Goal: Task Accomplishment & Management: Use online tool/utility

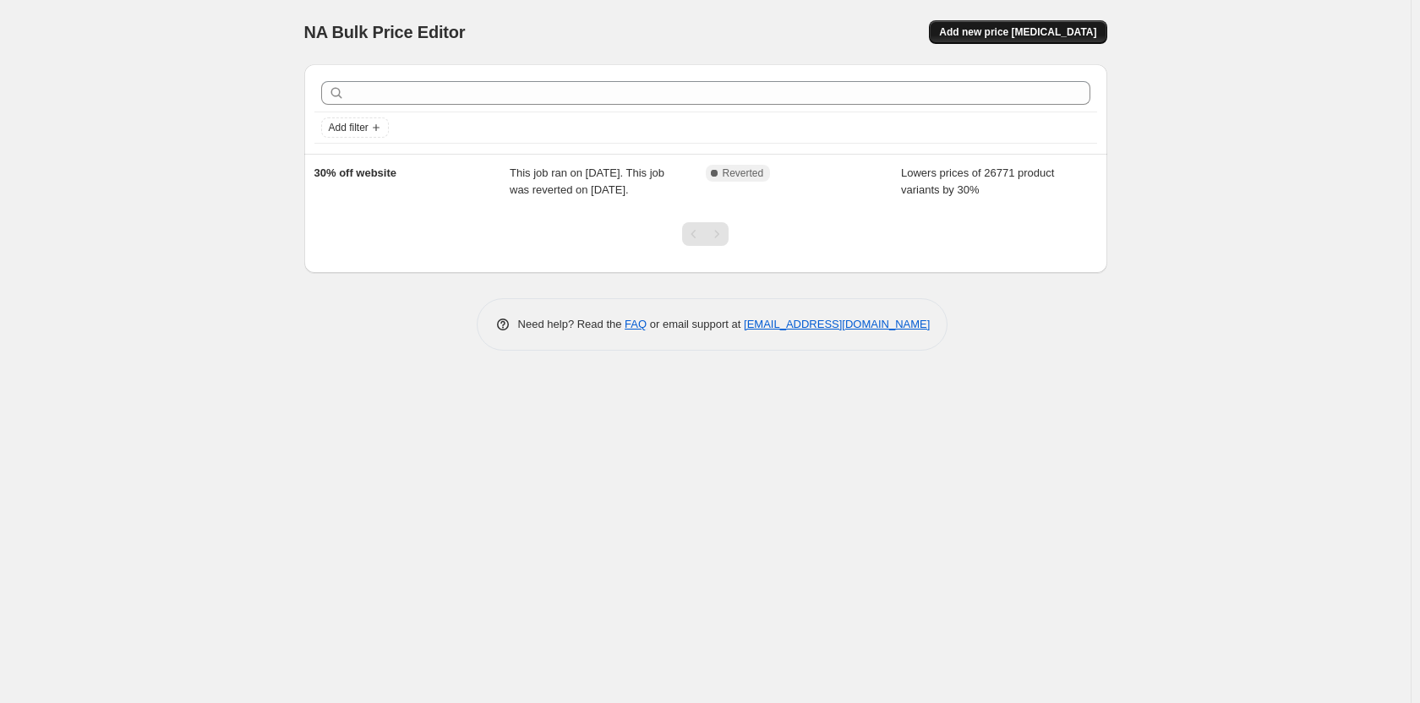
click at [1025, 31] on span "Add new price [MEDICAL_DATA]" at bounding box center [1017, 32] width 157 height 14
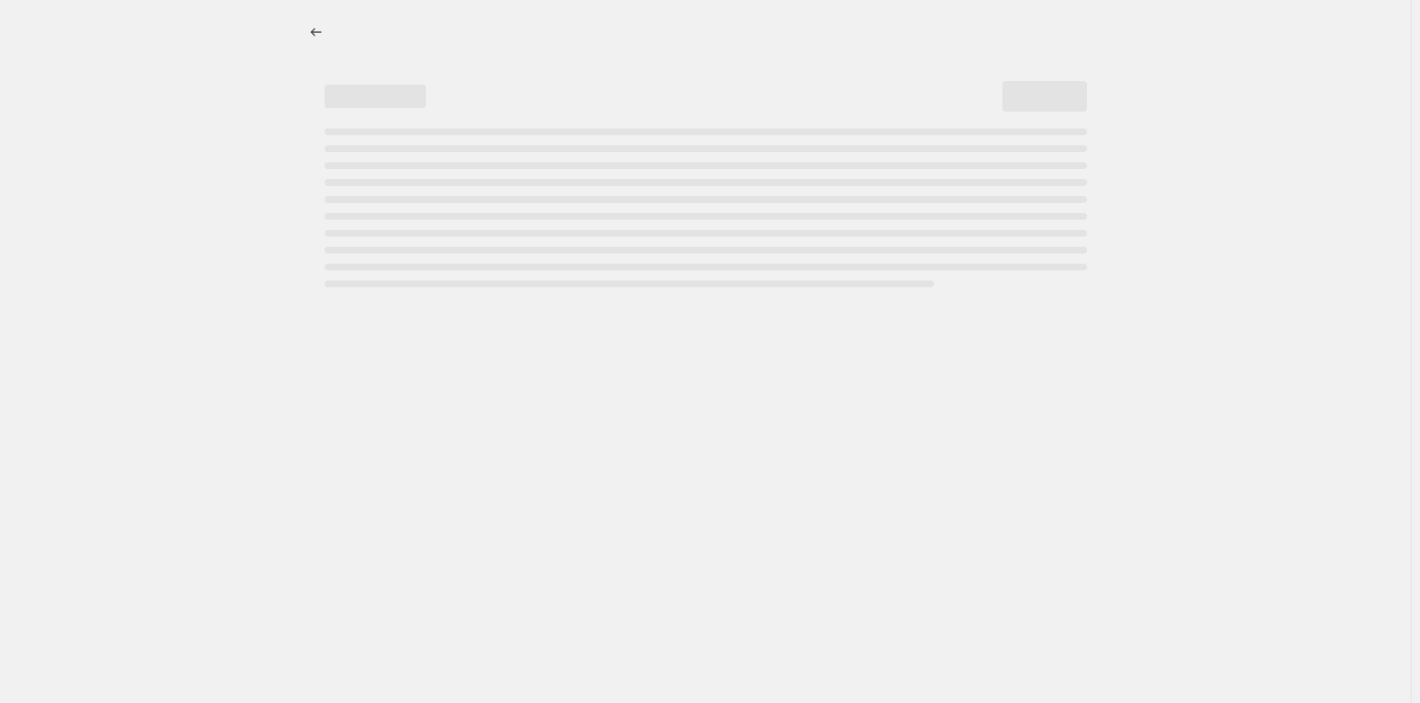
select select "percentage"
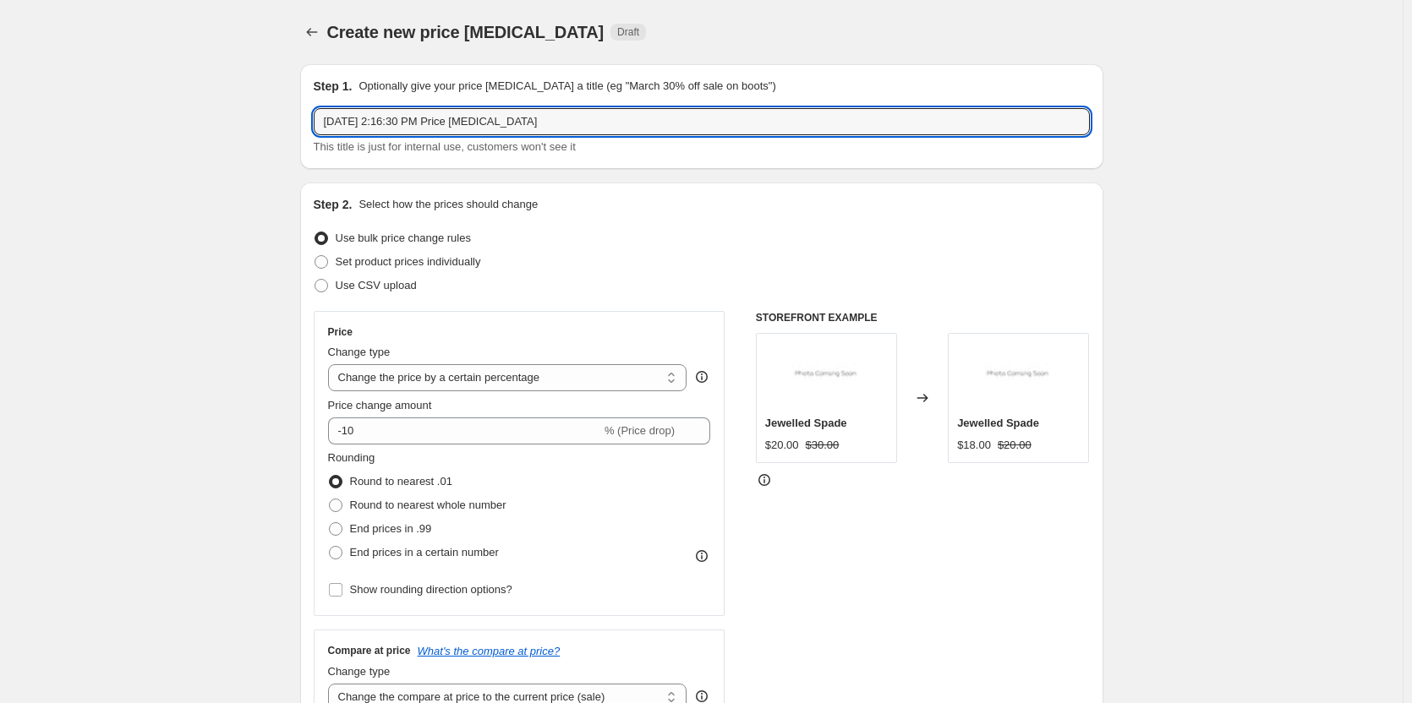
drag, startPoint x: 566, startPoint y: 124, endPoint x: 256, endPoint y: 150, distance: 311.3
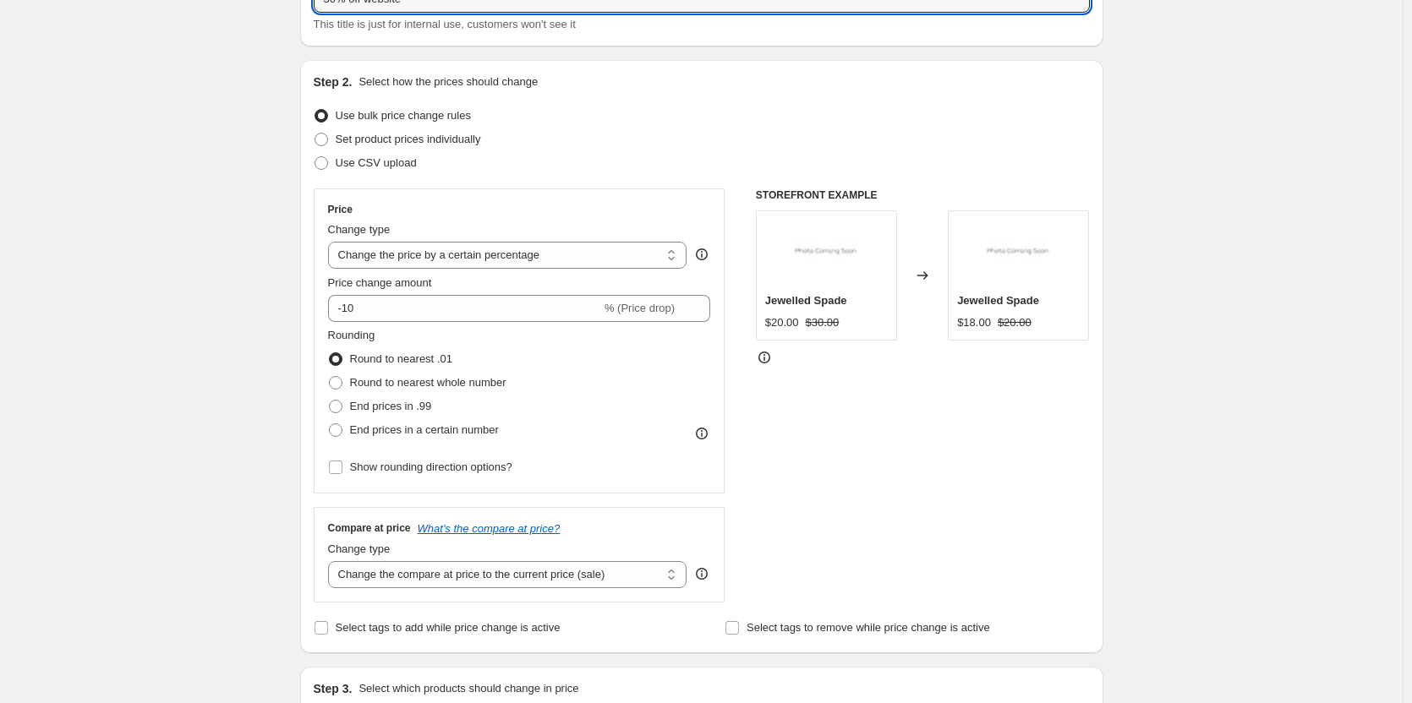
scroll to position [169, 0]
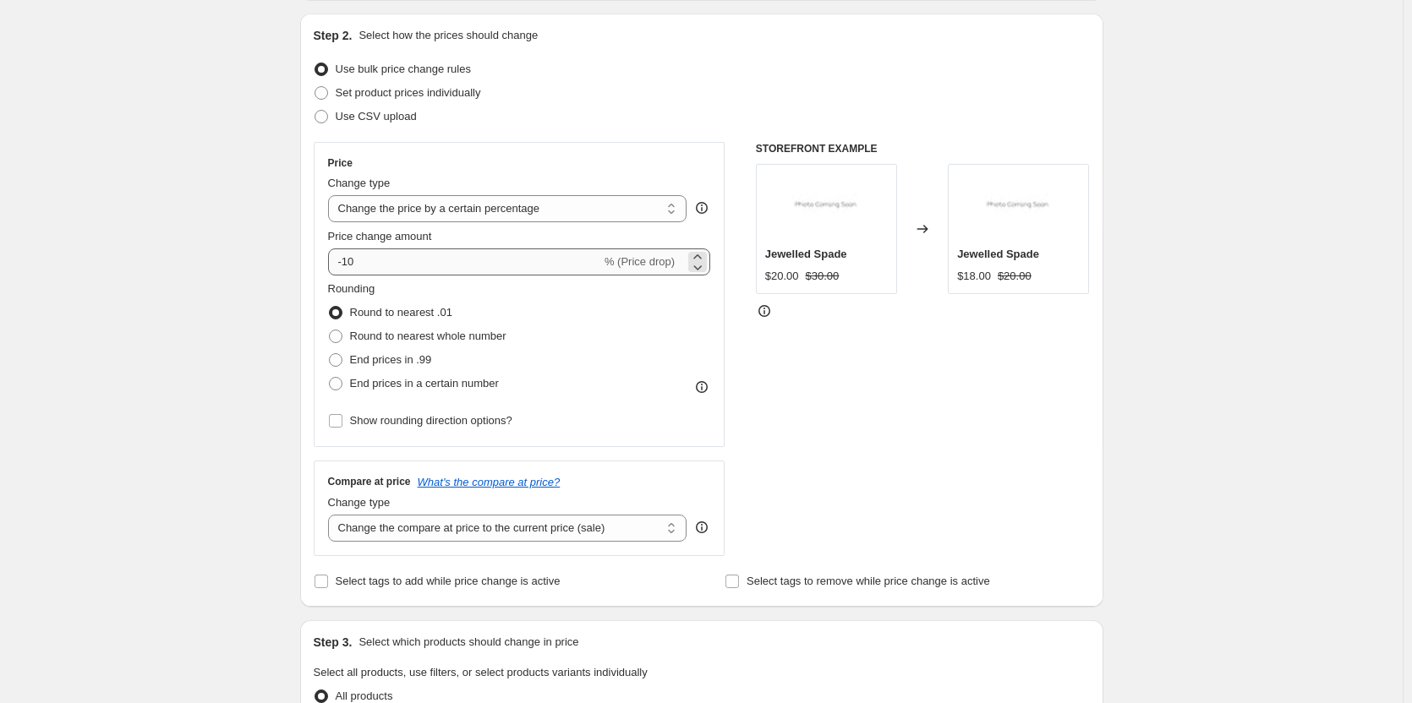
type input "30% off website"
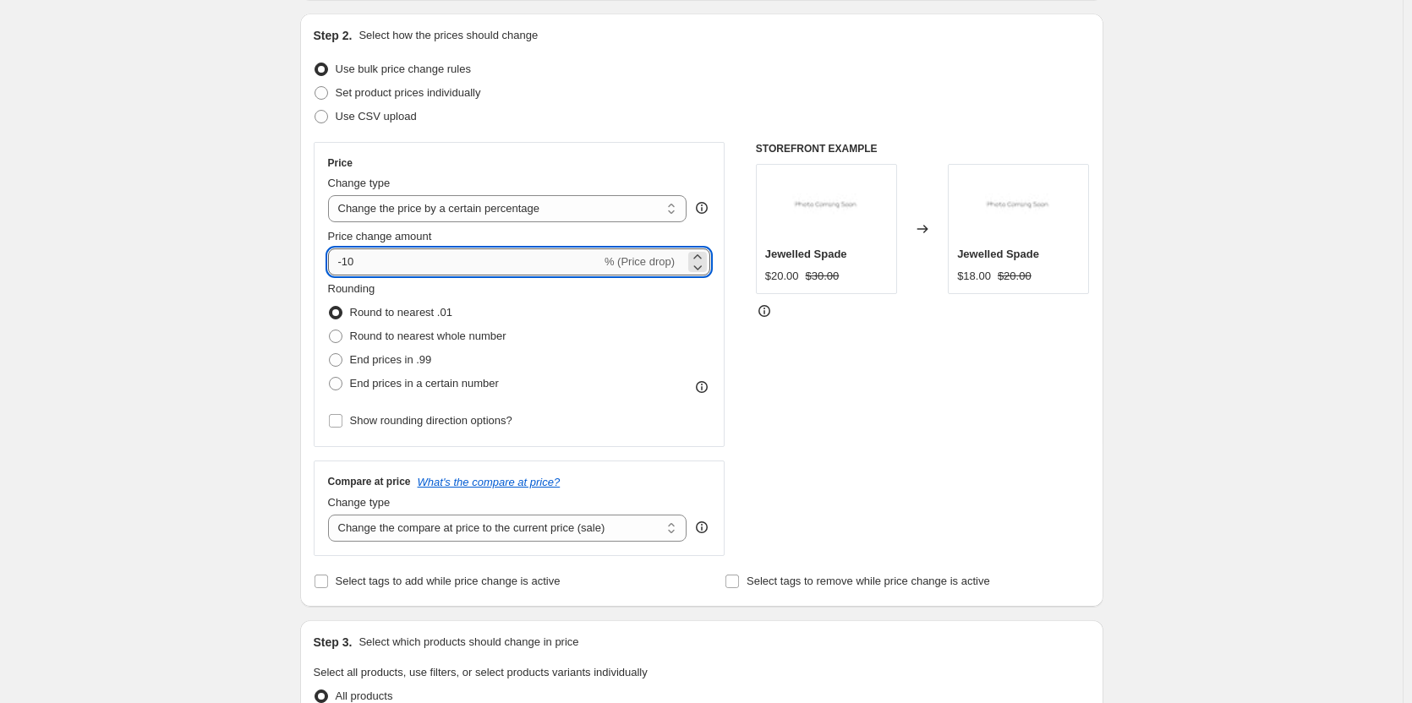
click at [366, 264] on input "-10" at bounding box center [464, 262] width 273 height 27
type input "-1"
type input "-30"
click at [145, 374] on div "Create new price [MEDICAL_DATA]. This page is ready Create new price [MEDICAL_D…" at bounding box center [701, 676] width 1402 height 1690
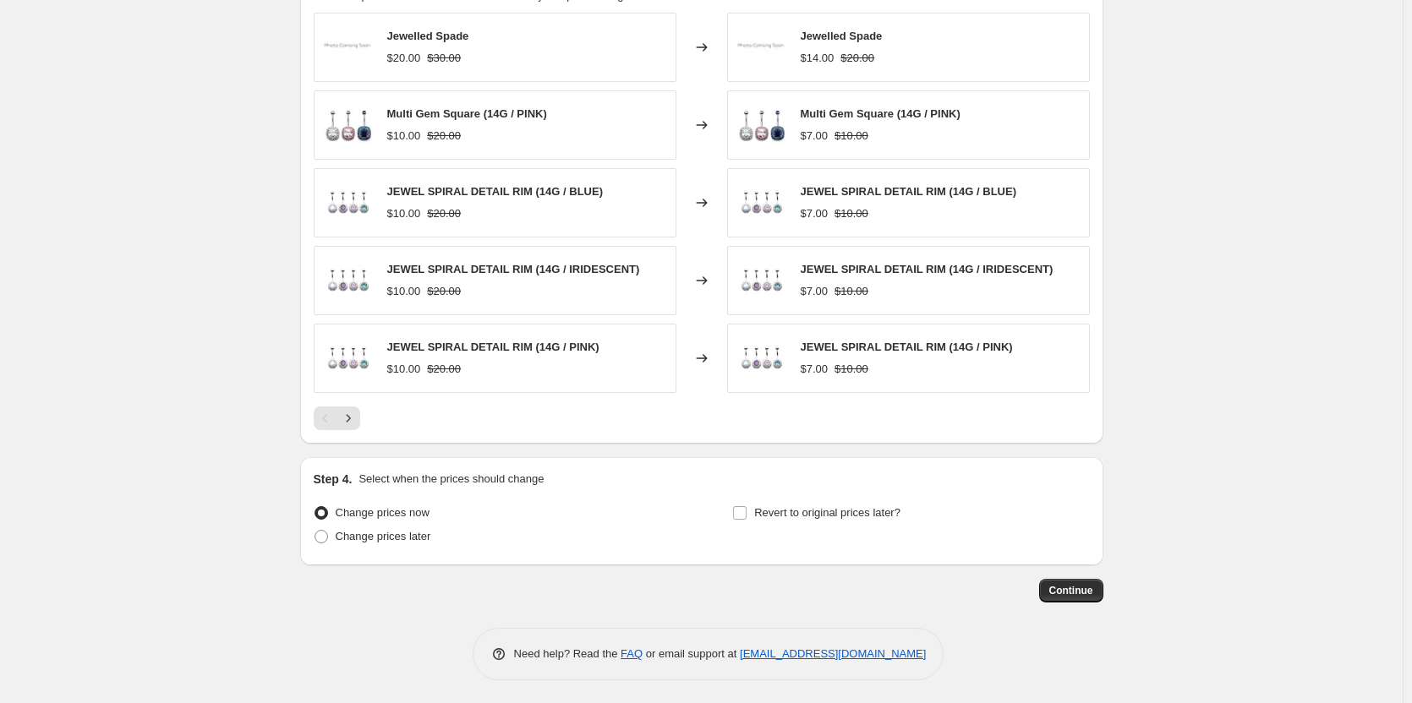
scroll to position [987, 0]
click at [1080, 587] on span "Continue" at bounding box center [1071, 589] width 44 height 14
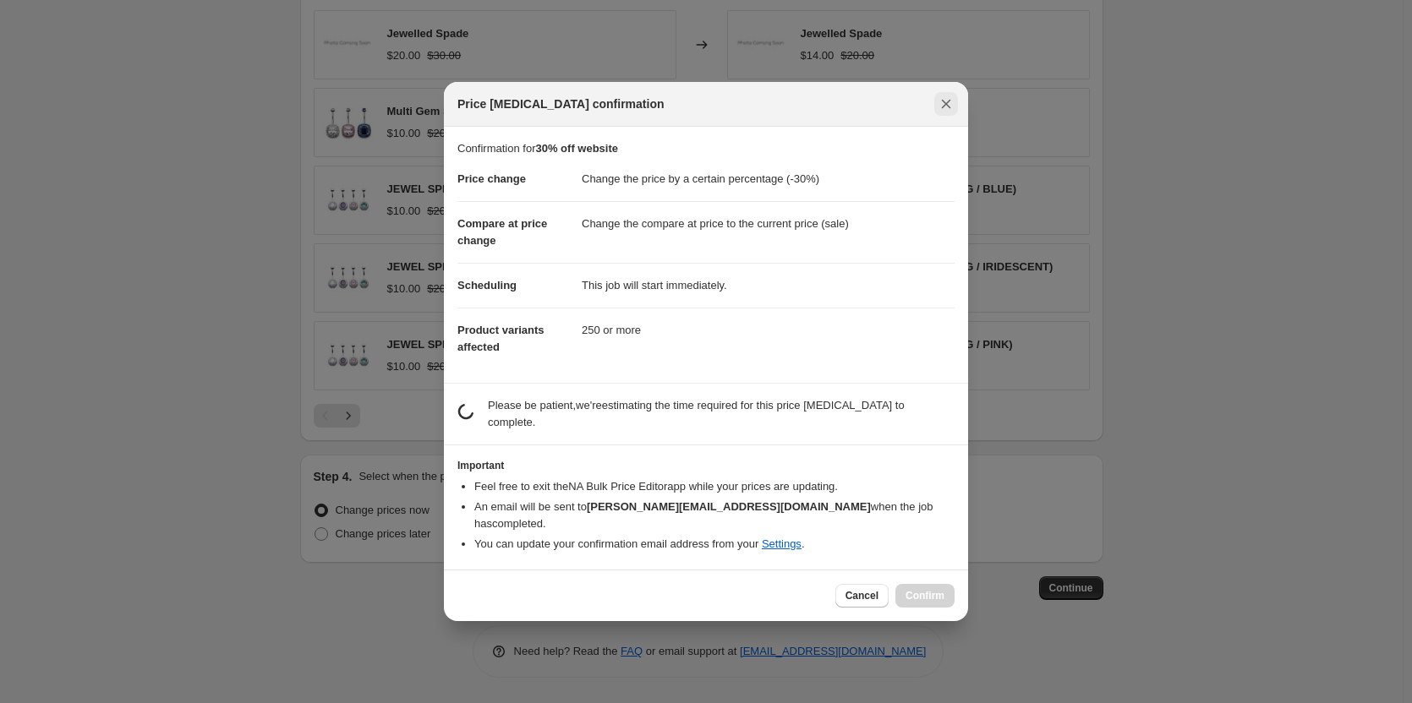
click at [940, 112] on icon "Close" at bounding box center [945, 104] width 17 height 17
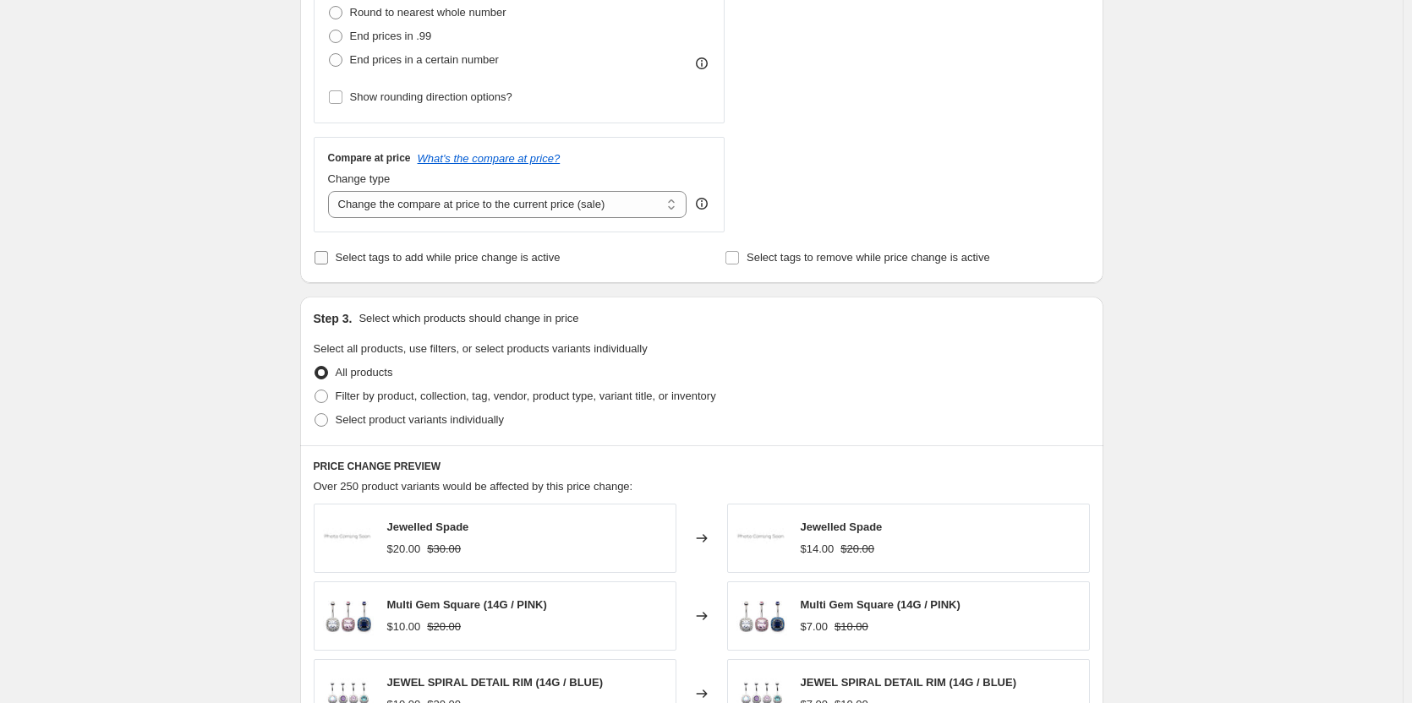
scroll to position [507, 0]
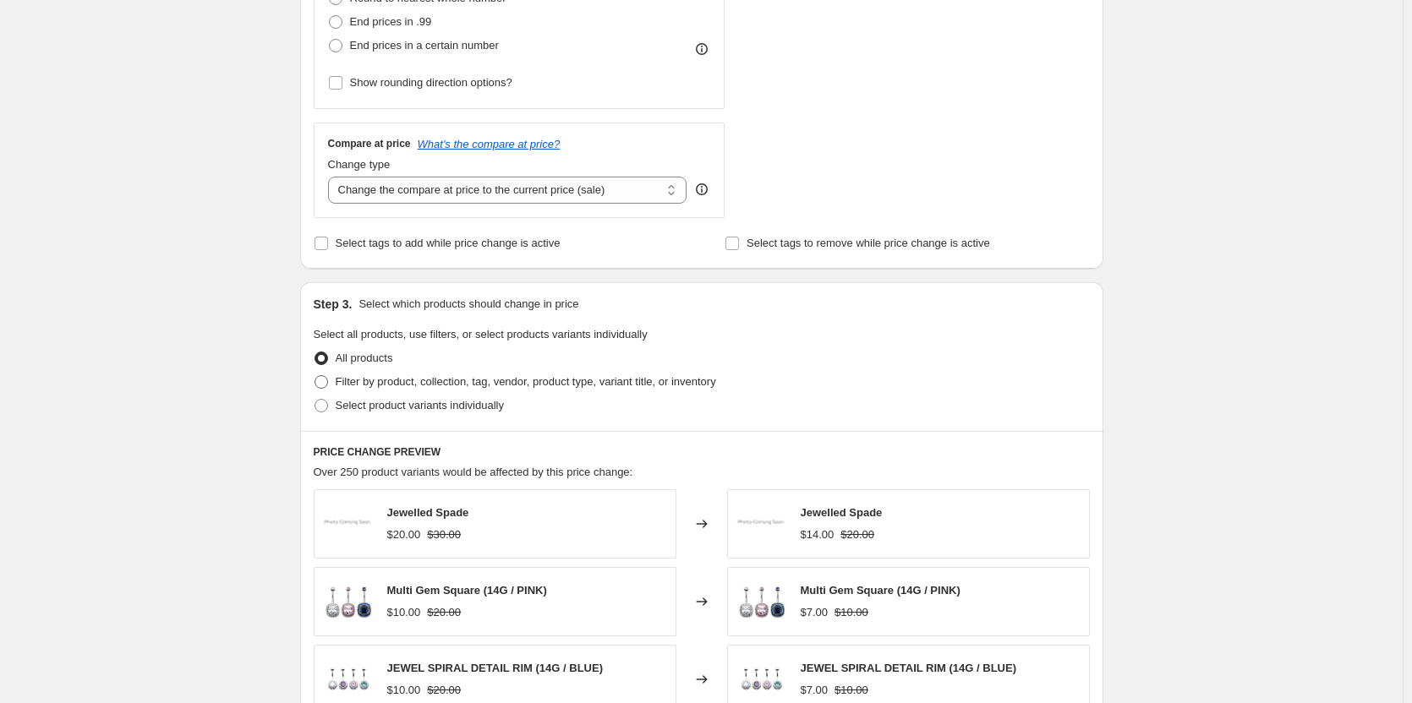
click at [413, 381] on span "Filter by product, collection, tag, vendor, product type, variant title, or inv…" at bounding box center [526, 381] width 380 height 13
click at [315, 376] on input "Filter by product, collection, tag, vendor, product type, variant title, or inv…" at bounding box center [314, 375] width 1 height 1
radio input "true"
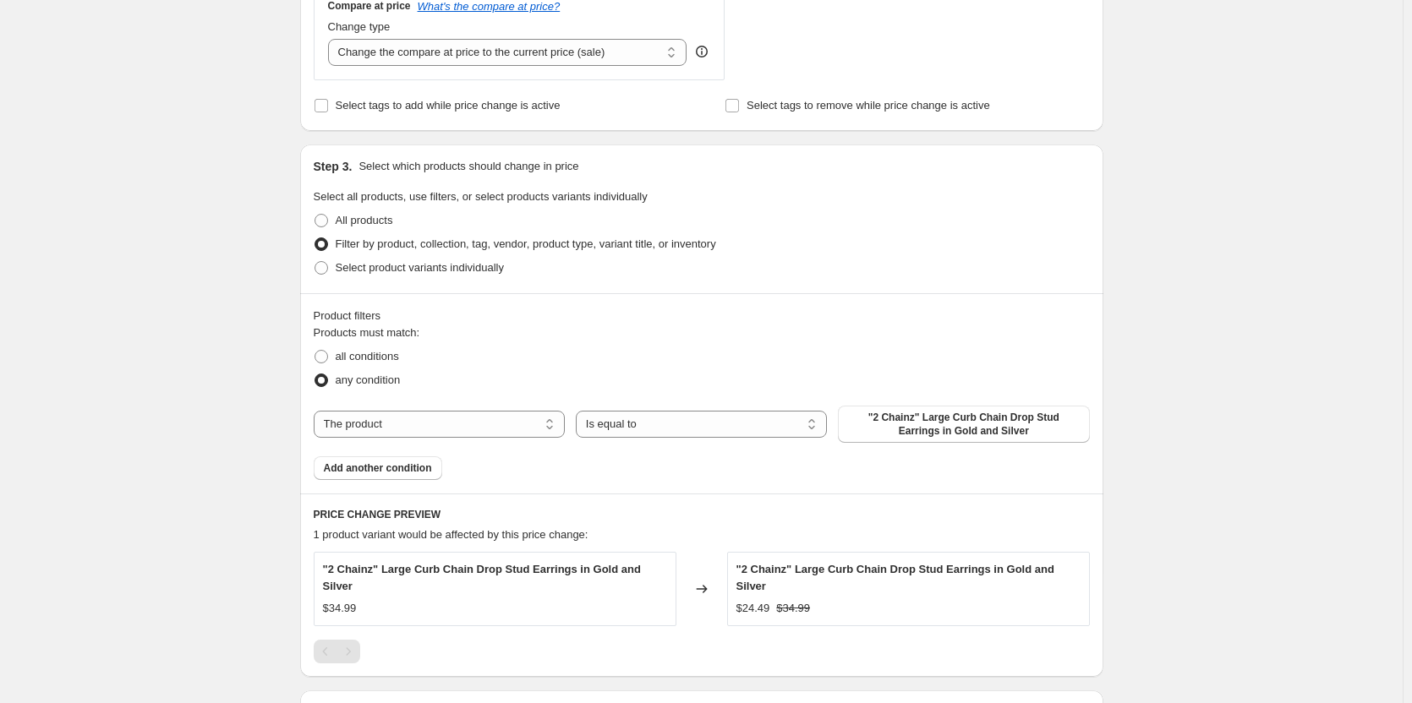
scroll to position [676, 0]
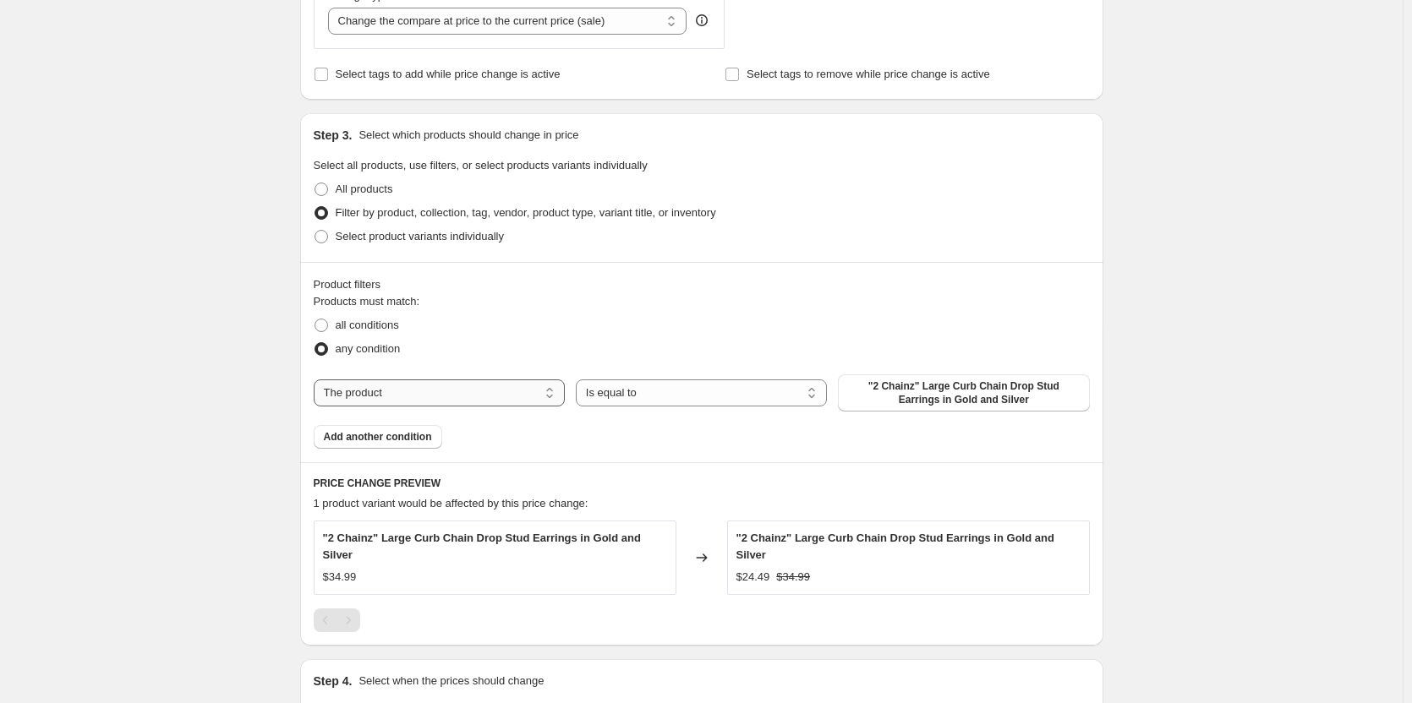
click at [549, 397] on select "The product The product's collection The product's tag The product's vendor The…" at bounding box center [439, 393] width 251 height 27
select select "collection"
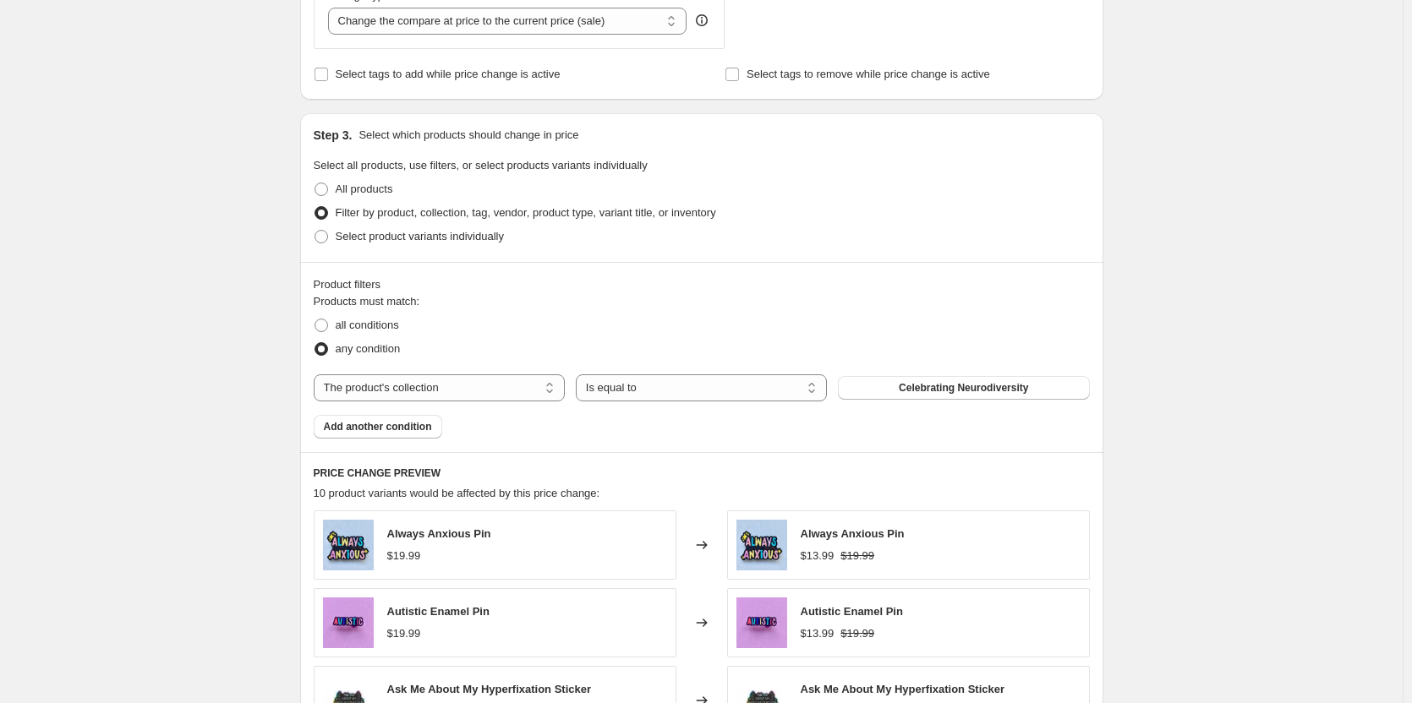
click at [937, 392] on span "Celebrating Neurodiversity" at bounding box center [963, 388] width 129 height 14
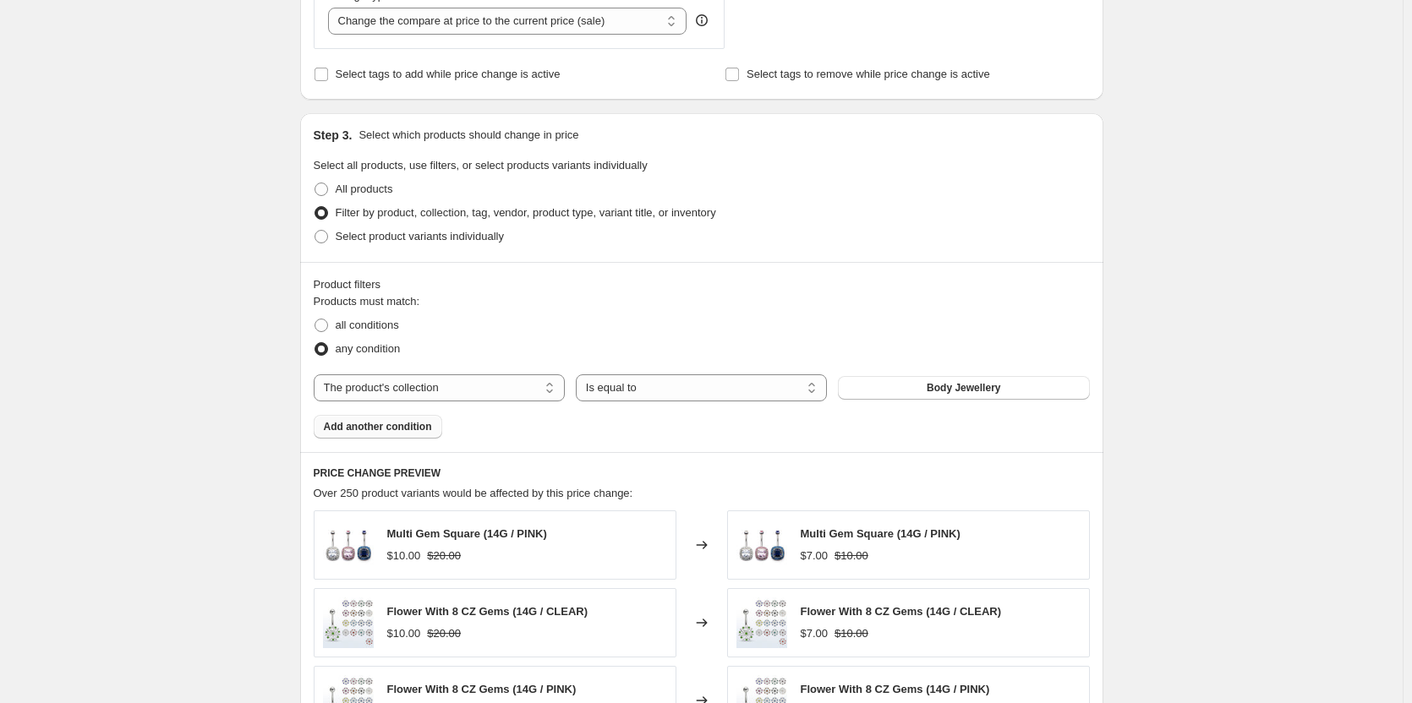
click at [393, 428] on span "Add another condition" at bounding box center [378, 427] width 108 height 14
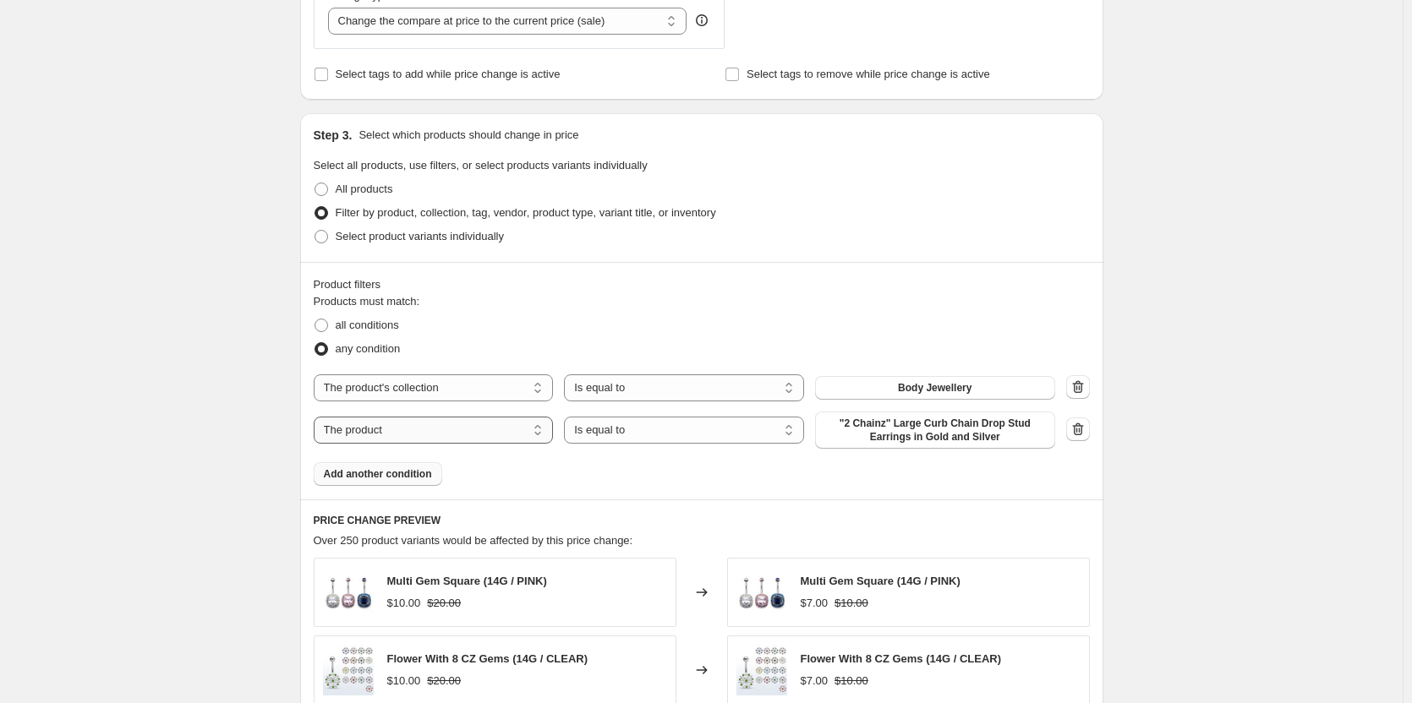
click at [428, 426] on select "The product The product's collection The product's tag The product's vendor The…" at bounding box center [434, 430] width 240 height 27
select select "collection"
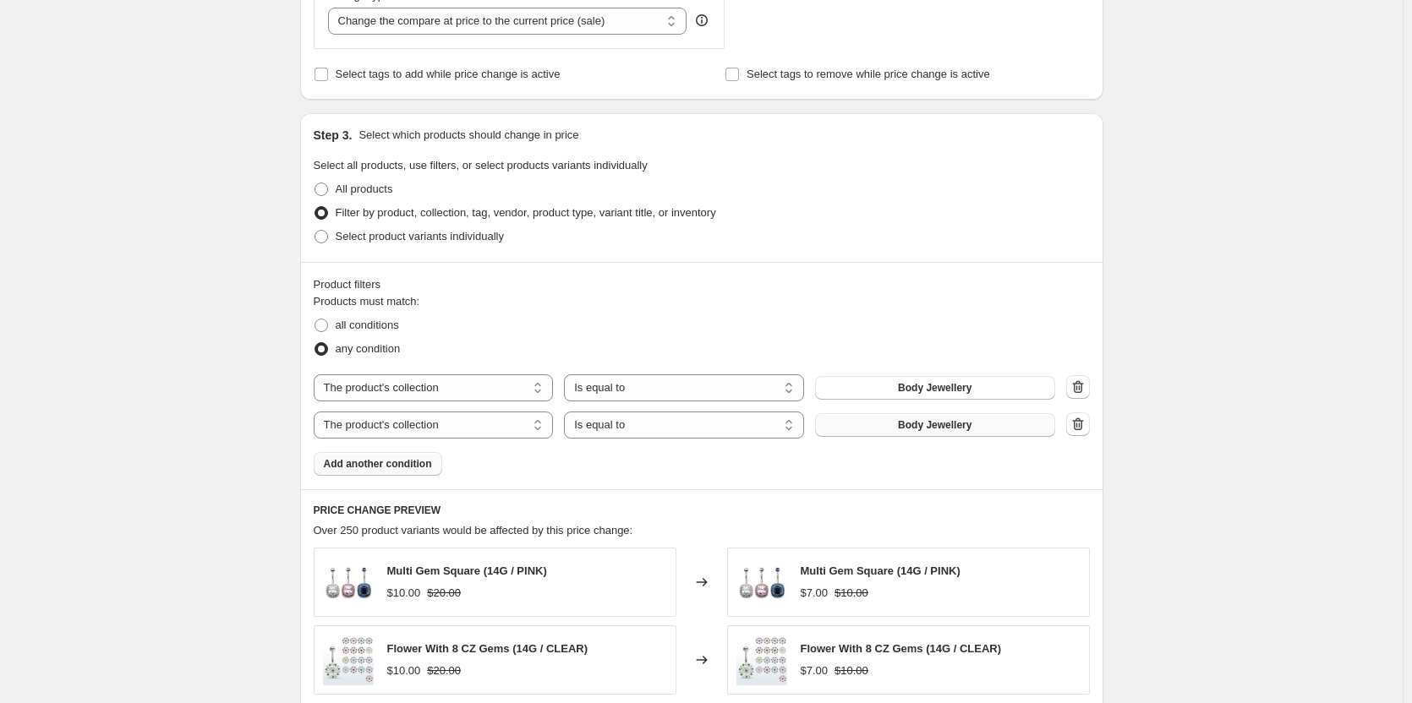
click at [939, 429] on span "Body Jewellery" at bounding box center [935, 425] width 74 height 14
click at [413, 466] on span "Add another condition" at bounding box center [378, 464] width 108 height 14
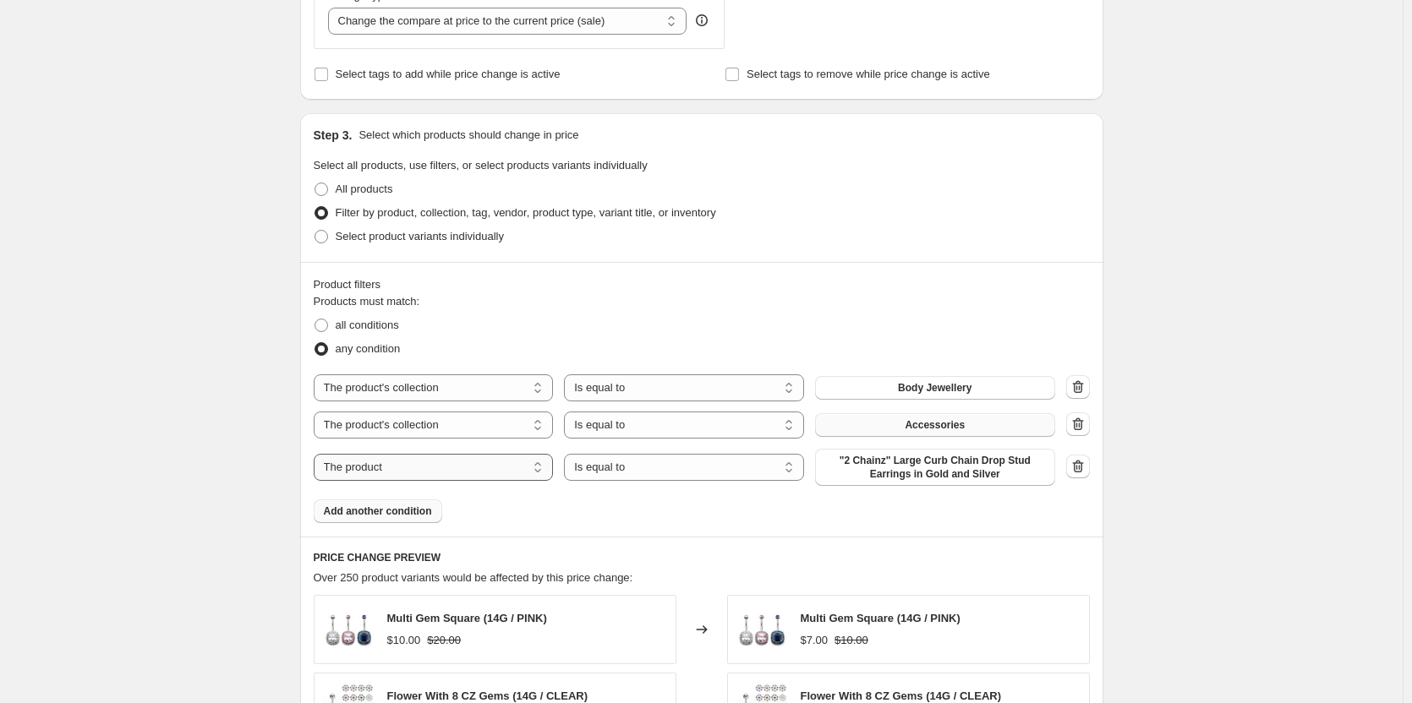
click at [526, 466] on select "The product The product's collection The product's tag The product's vendor The…" at bounding box center [434, 467] width 240 height 27
select select "collection"
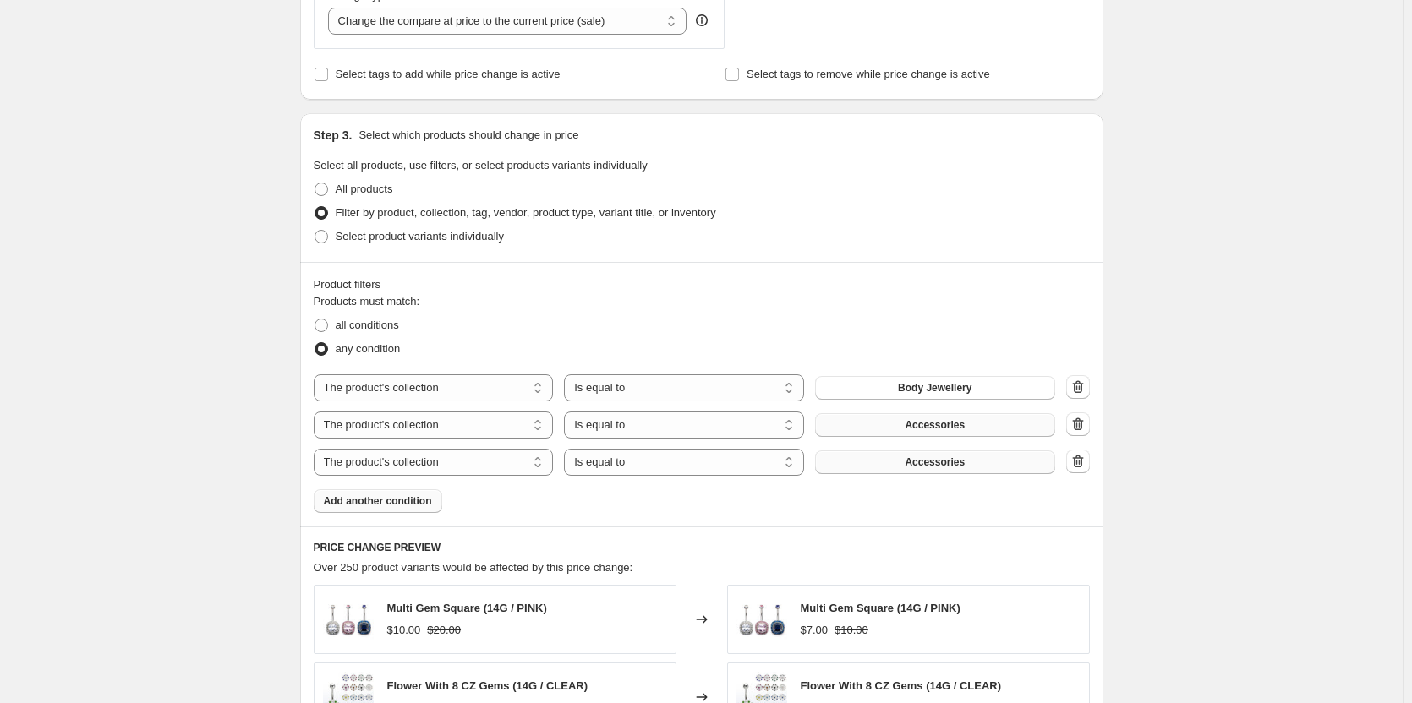
click at [905, 463] on button "Accessories" at bounding box center [935, 463] width 240 height 24
click at [405, 500] on span "Add another condition" at bounding box center [378, 502] width 108 height 14
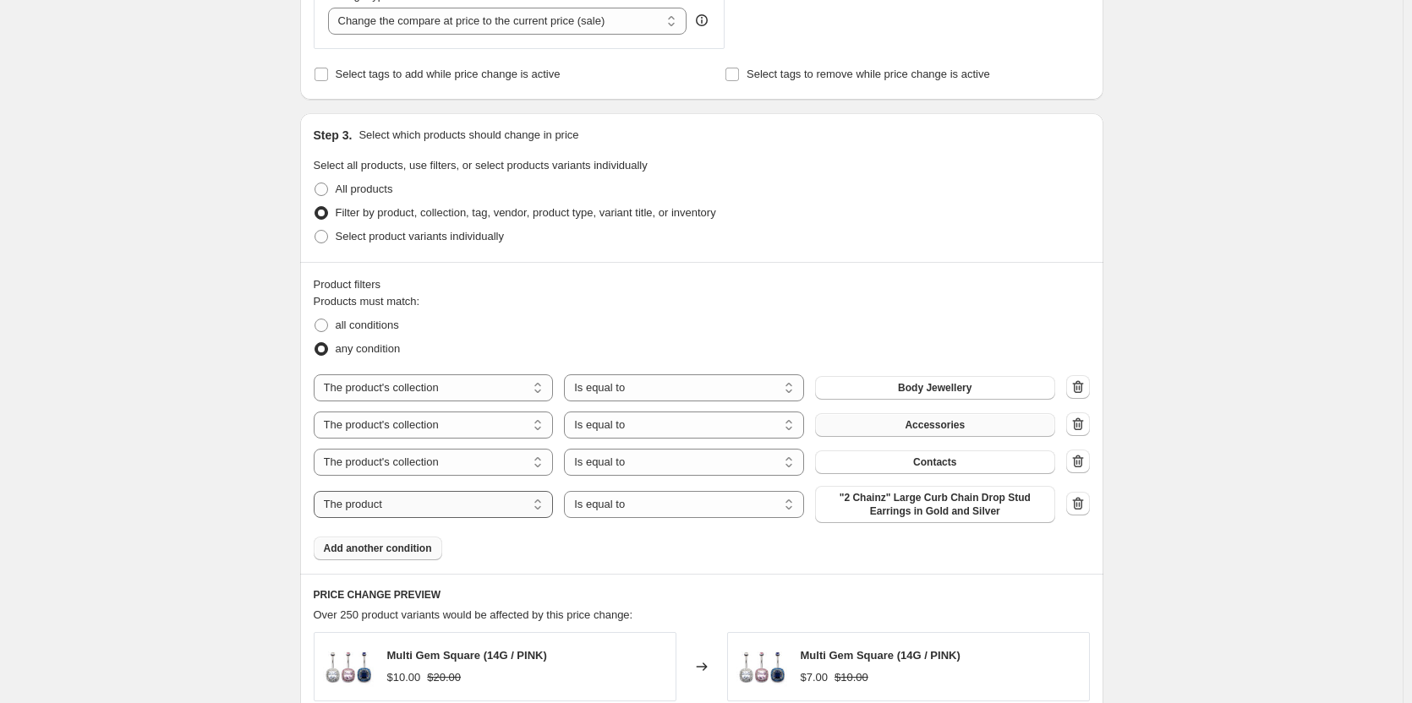
click at [455, 504] on select "The product The product's collection The product's tag The product's vendor The…" at bounding box center [434, 504] width 240 height 27
select select "collection"
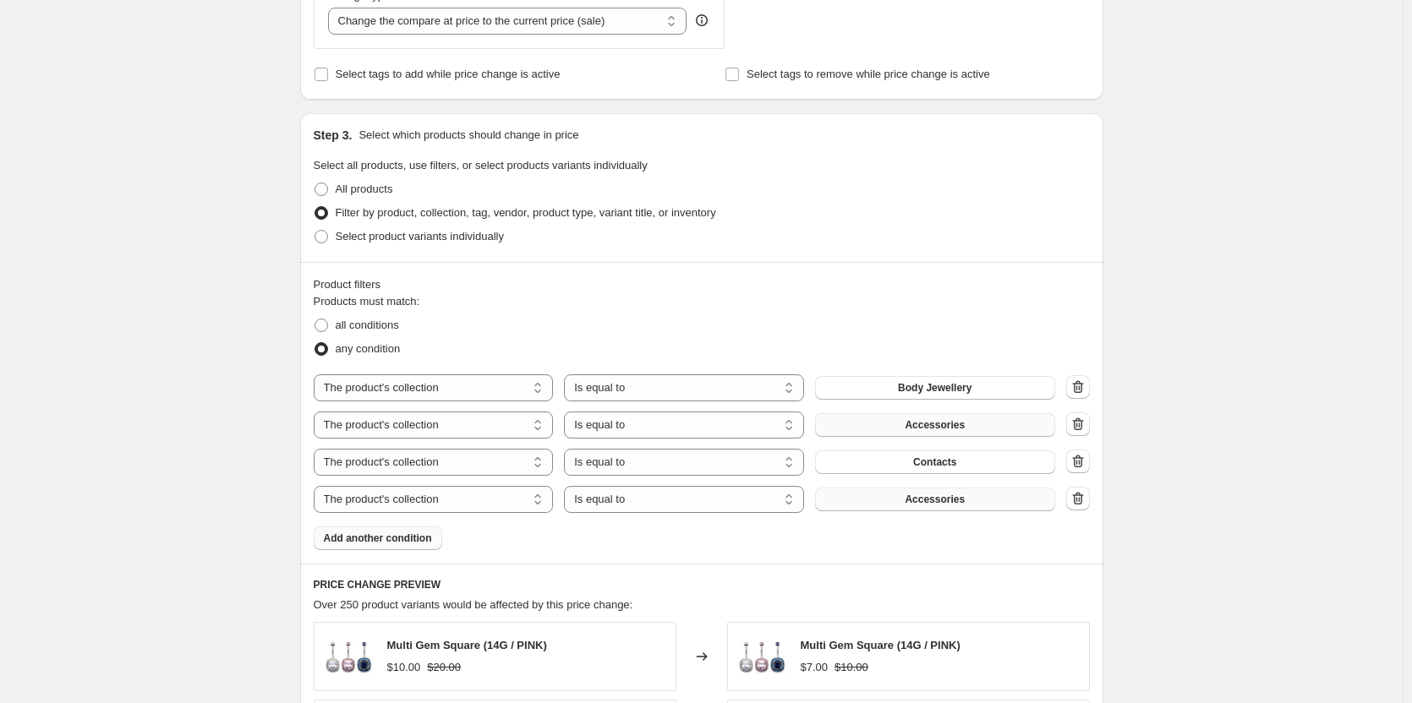
click at [948, 505] on span "Accessories" at bounding box center [934, 500] width 60 height 14
click at [1154, 418] on div "Create new price [MEDICAL_DATA]. This page is ready Create new price [MEDICAL_D…" at bounding box center [701, 320] width 1402 height 1992
click at [885, 506] on button "Accessories" at bounding box center [935, 500] width 240 height 24
click at [967, 509] on button "Accessories" at bounding box center [935, 500] width 240 height 24
click at [342, 545] on span "Add another condition" at bounding box center [378, 539] width 108 height 14
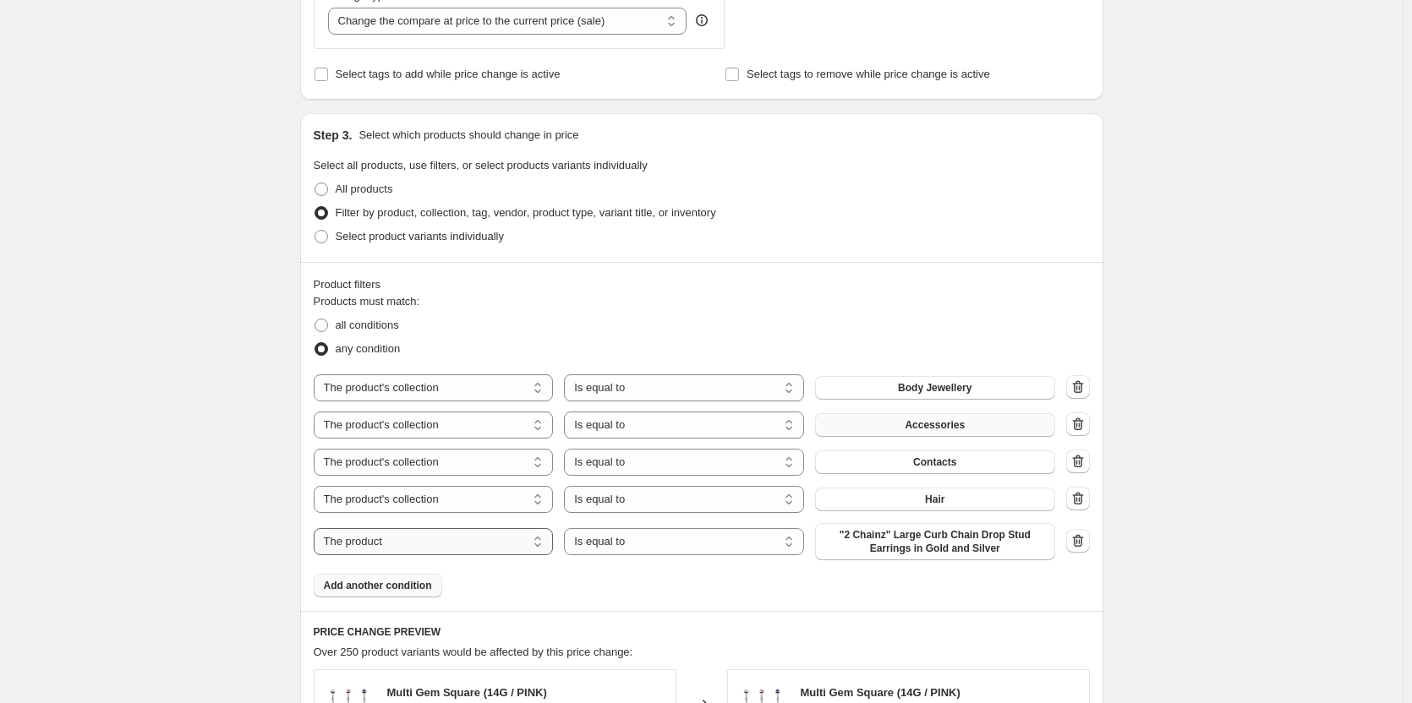
click at [478, 544] on select "The product The product's collection The product's tag The product's vendor The…" at bounding box center [434, 541] width 240 height 27
select select "collection"
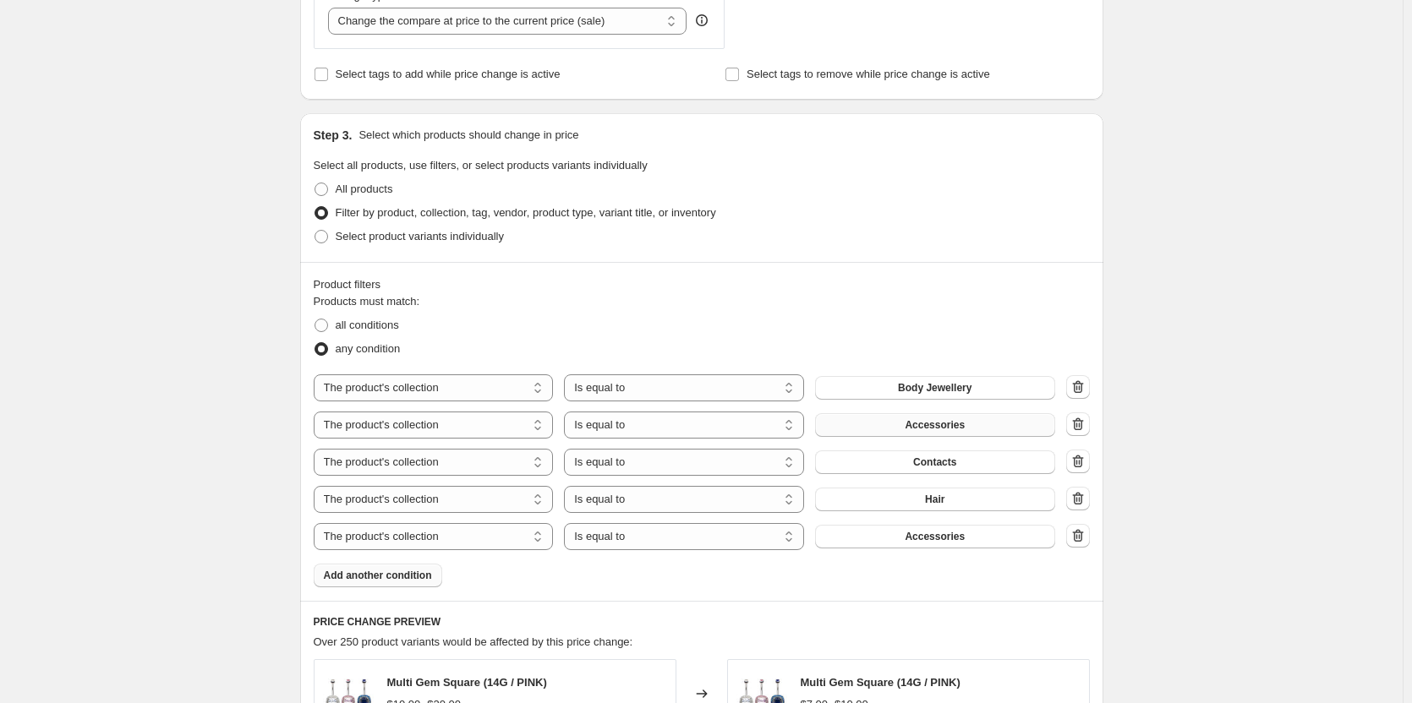
click at [918, 539] on span "Accessories" at bounding box center [934, 537] width 60 height 14
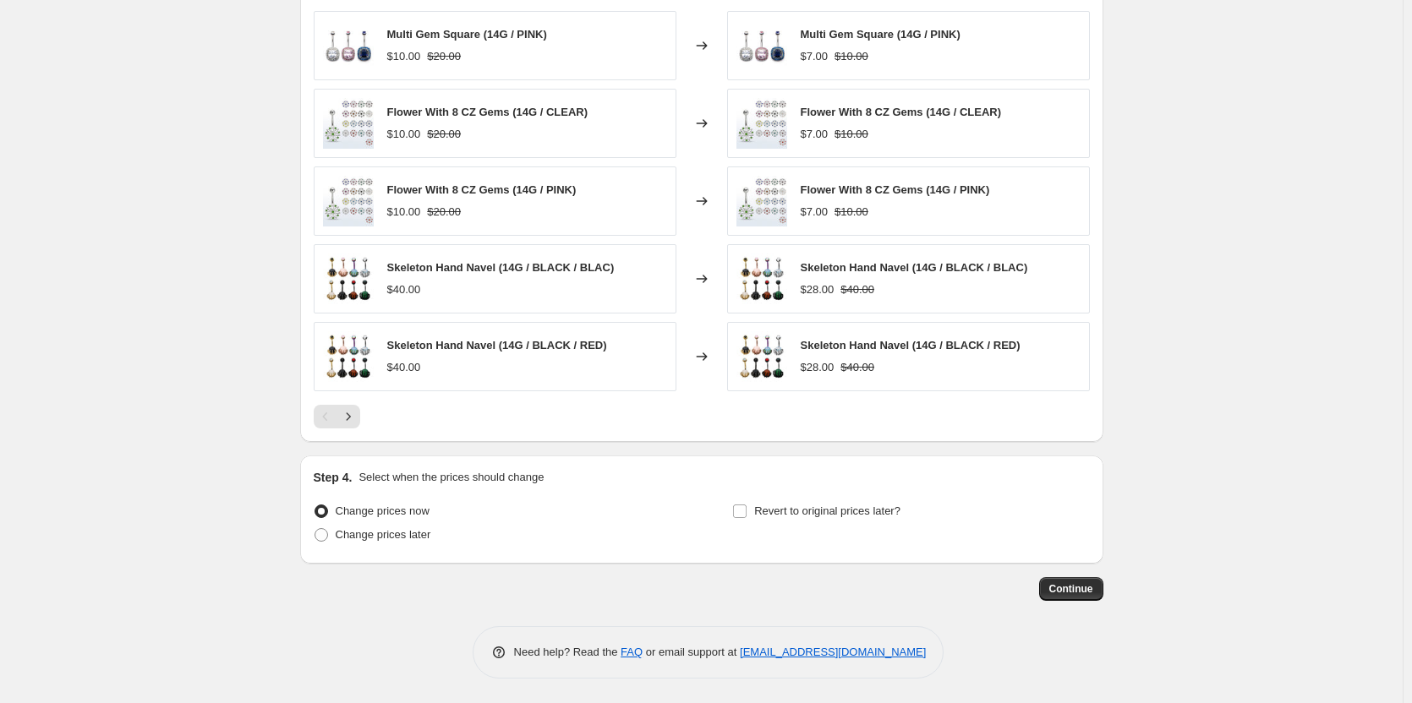
scroll to position [1326, 0]
click at [1085, 598] on button "Continue" at bounding box center [1071, 589] width 64 height 24
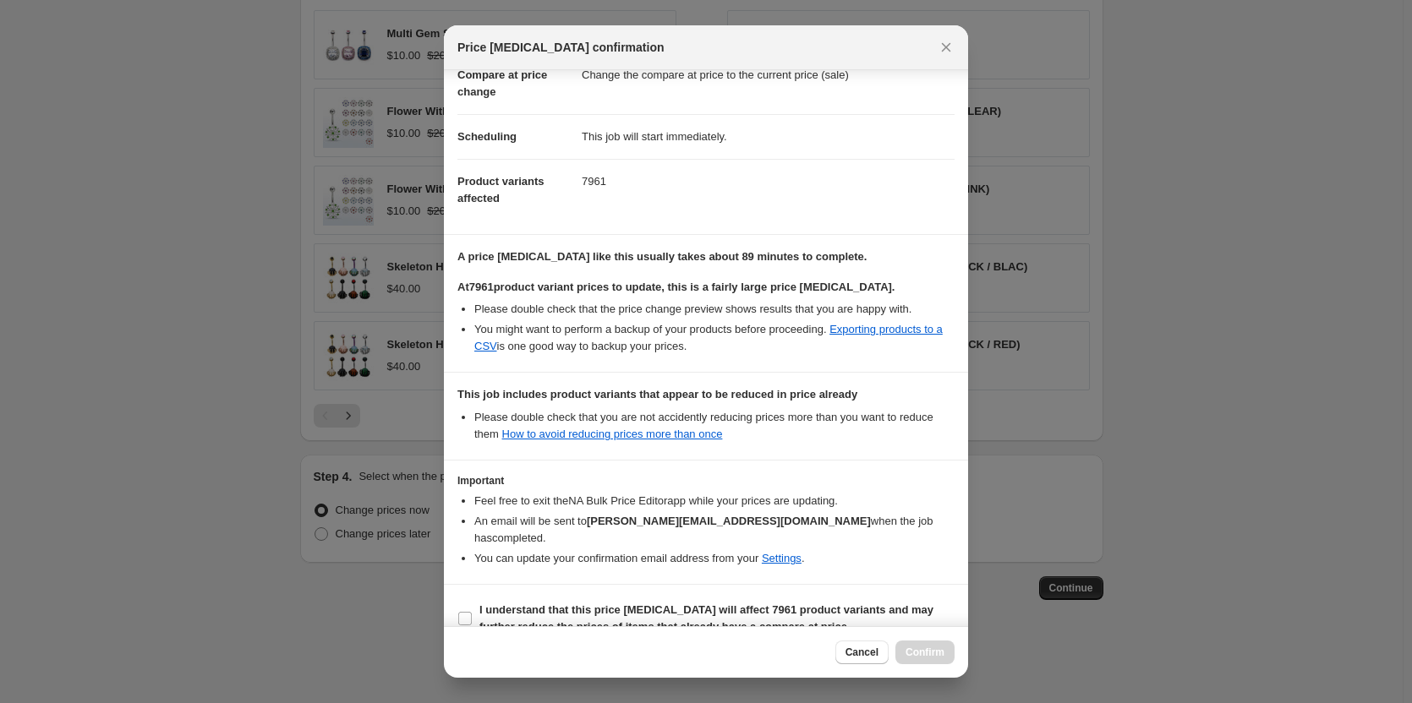
scroll to position [101, 0]
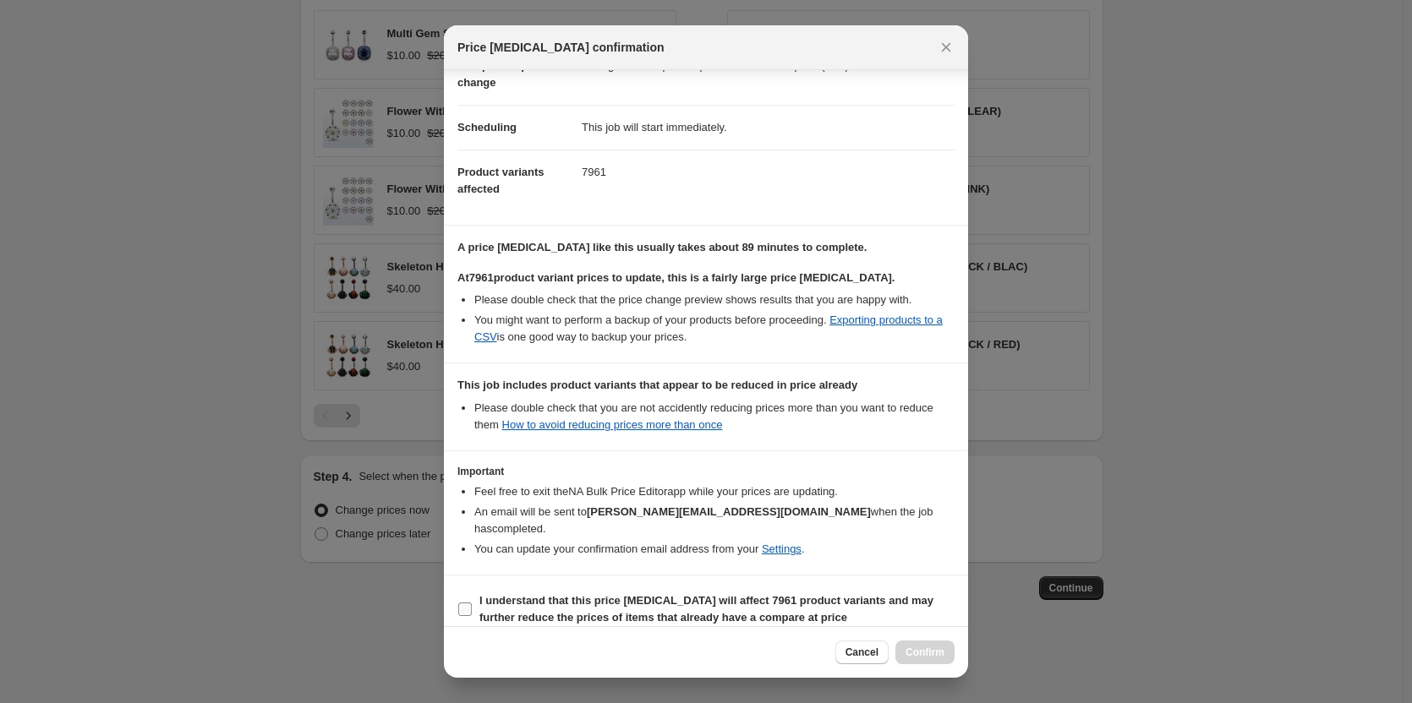
click at [464, 603] on input "I understand that this price [MEDICAL_DATA] will affect 7961 product variants a…" at bounding box center [465, 610] width 14 height 14
checkbox input "true"
click at [931, 652] on span "Confirm" at bounding box center [924, 653] width 39 height 14
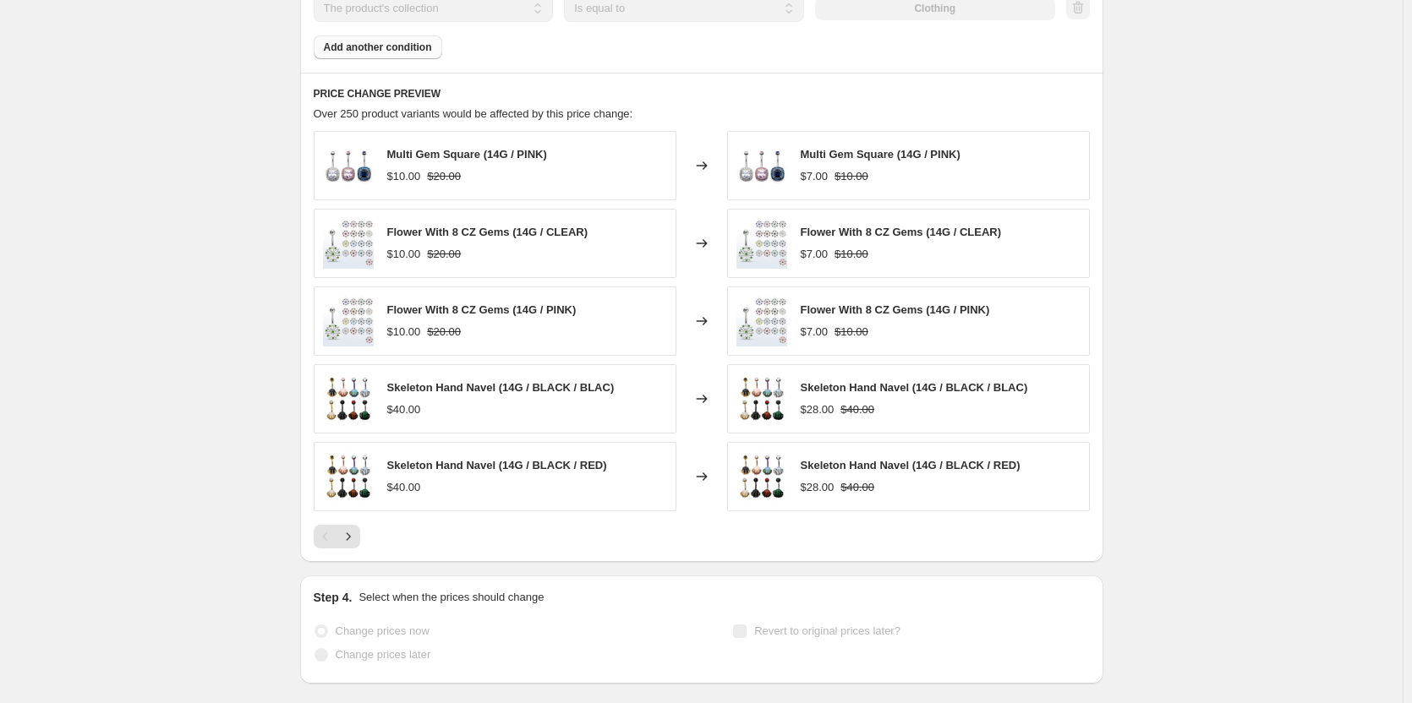
scroll to position [1370, 0]
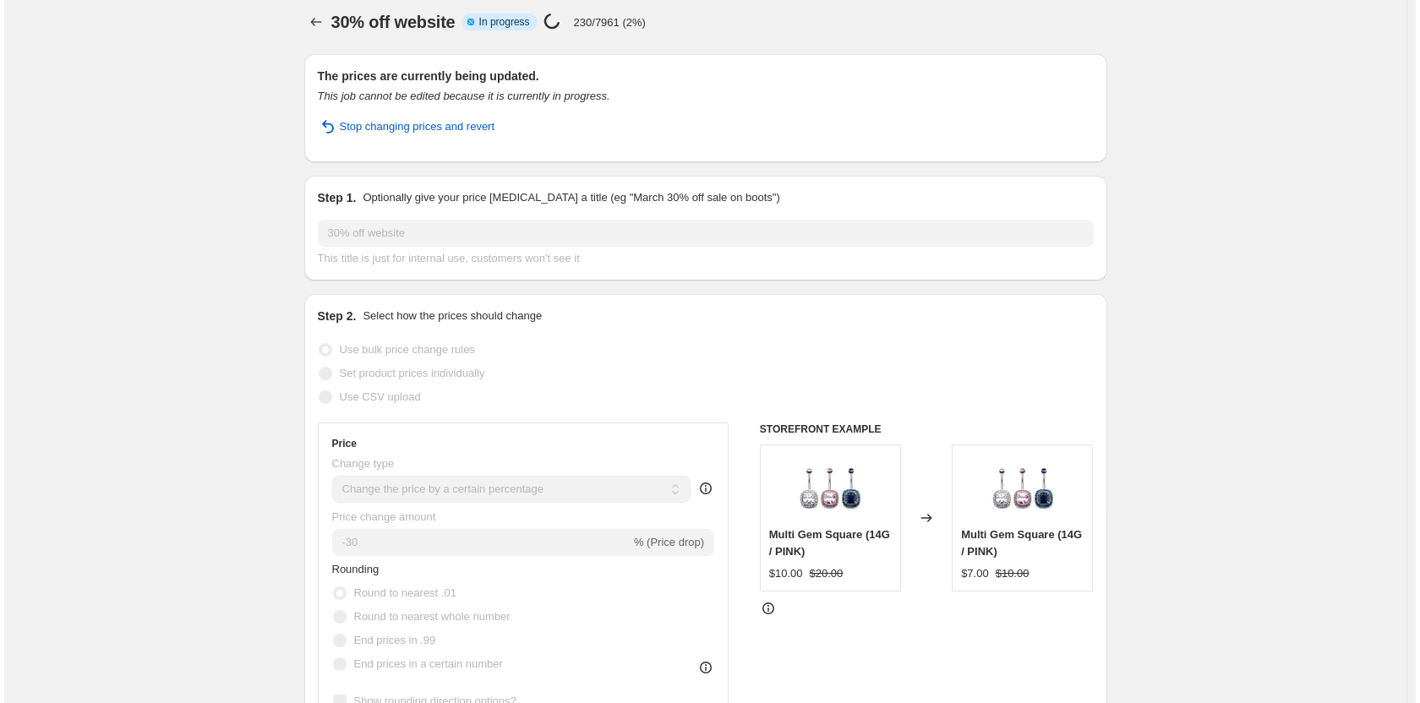
scroll to position [0, 0]
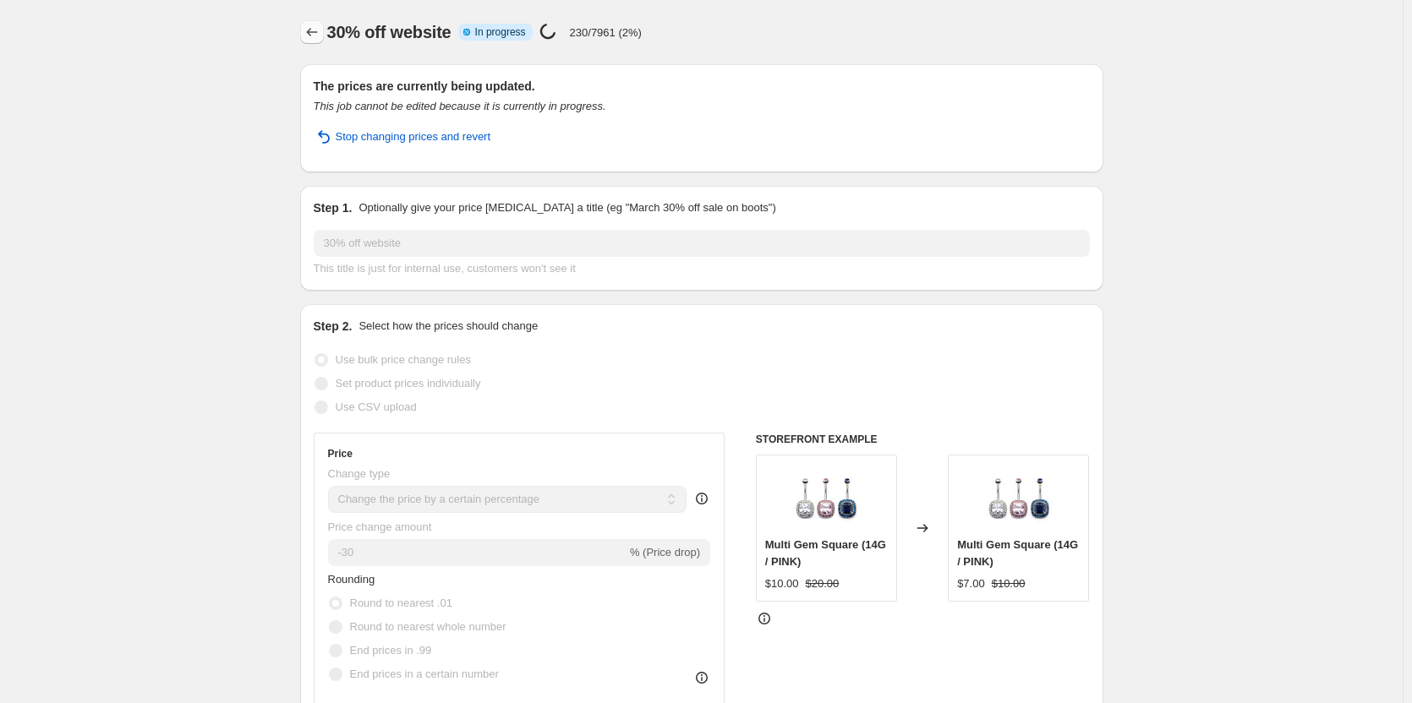
click at [317, 27] on icon "Price change jobs" at bounding box center [311, 32] width 17 height 17
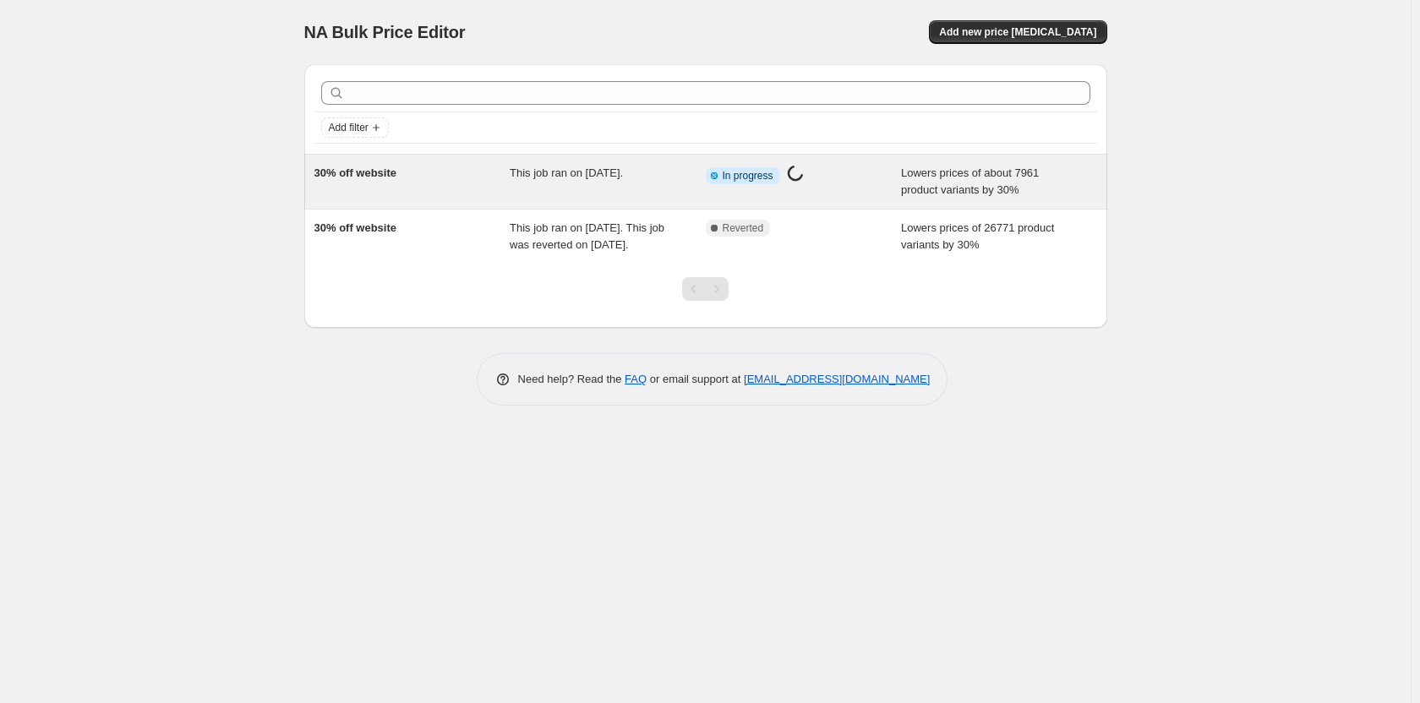
click at [674, 167] on div "This job ran on [DATE]." at bounding box center [608, 182] width 196 height 34
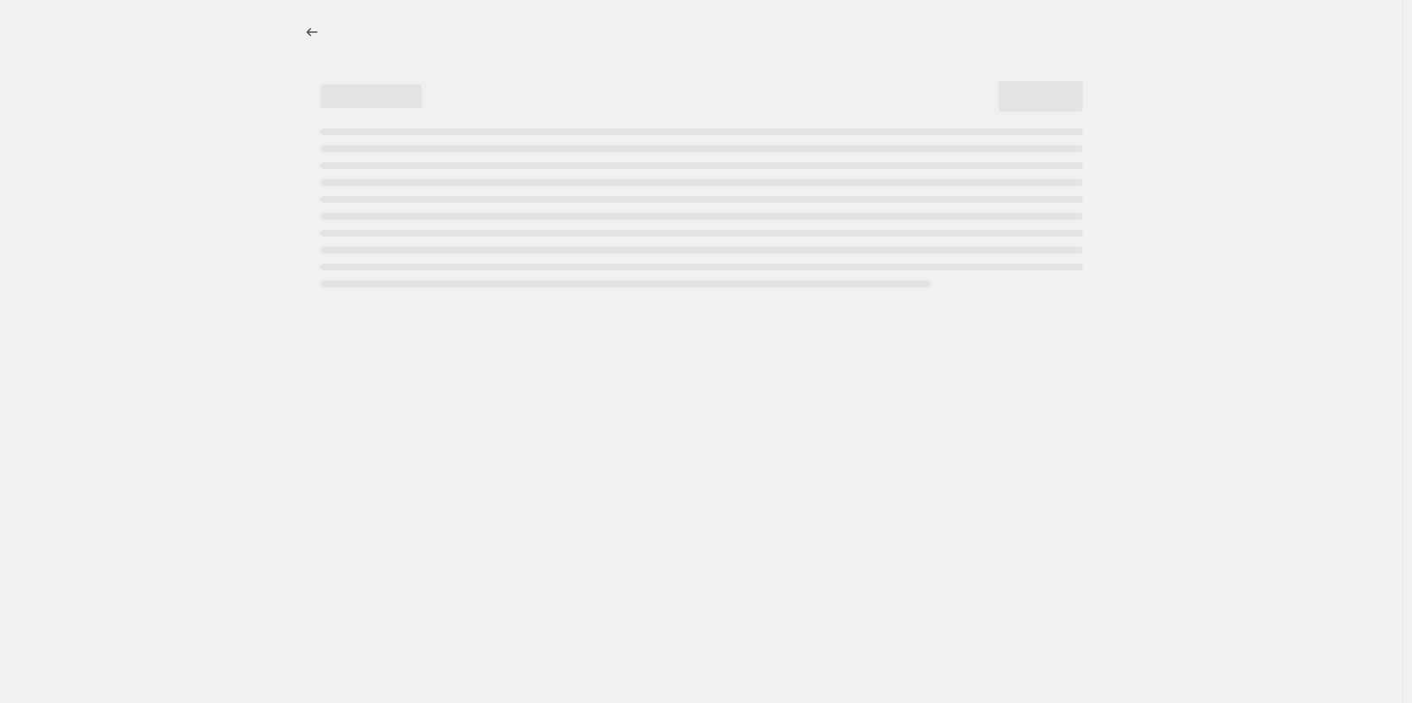
select select "percentage"
select select "collection"
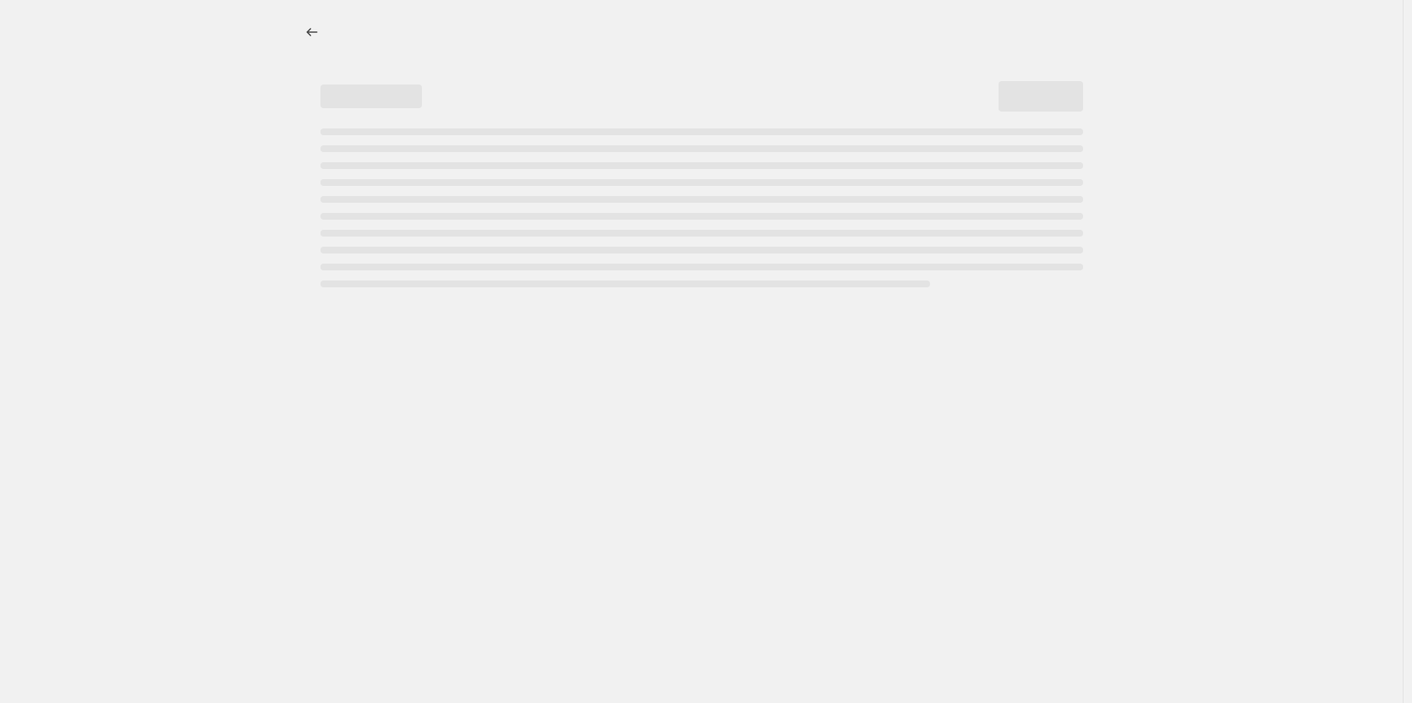
select select "collection"
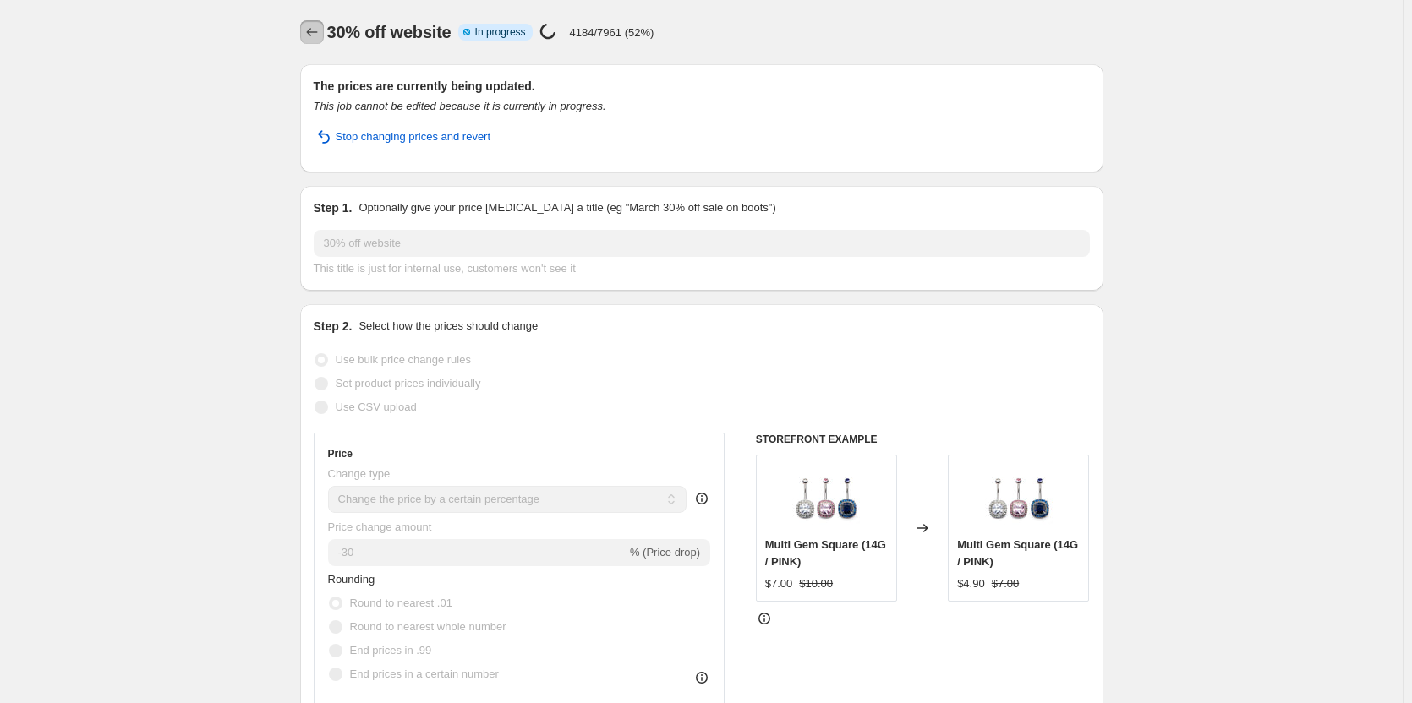
click at [313, 29] on icon "Price change jobs" at bounding box center [311, 32] width 17 height 17
